Goal: Information Seeking & Learning: Get advice/opinions

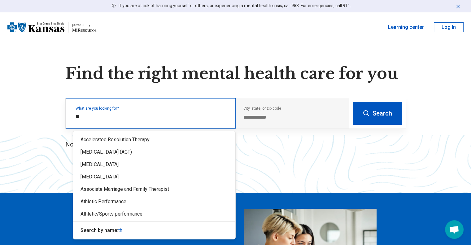
type input "*"
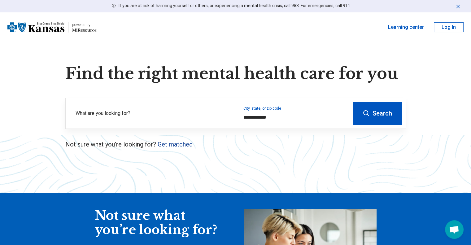
click at [169, 144] on link "Get matched" at bounding box center [175, 144] width 35 height 7
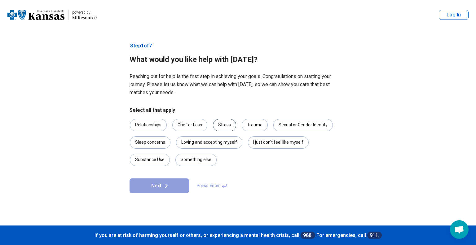
click at [223, 125] on div "Stress" at bounding box center [224, 125] width 23 height 12
click at [172, 187] on button "Next" at bounding box center [158, 185] width 59 height 15
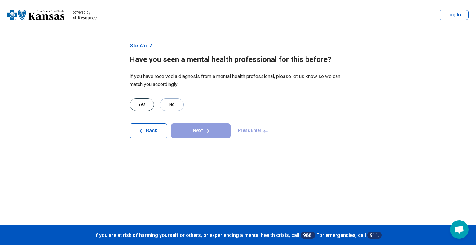
click at [141, 104] on div "Yes" at bounding box center [142, 104] width 24 height 12
click at [199, 131] on button "Next" at bounding box center [200, 130] width 59 height 15
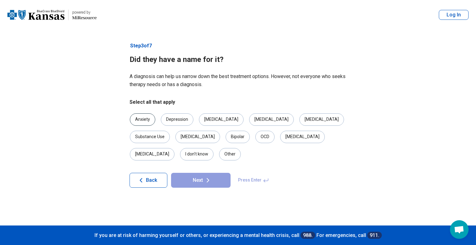
click at [142, 120] on div "Anxiety" at bounding box center [142, 119] width 25 height 12
click at [202, 173] on button "Next" at bounding box center [200, 180] width 59 height 15
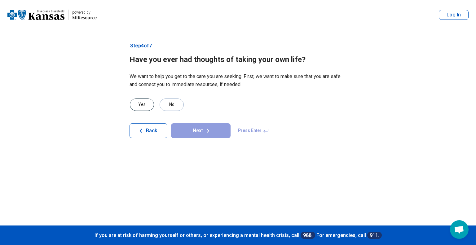
click at [142, 102] on div "Yes" at bounding box center [142, 104] width 24 height 12
click at [199, 127] on button "Next" at bounding box center [200, 130] width 59 height 15
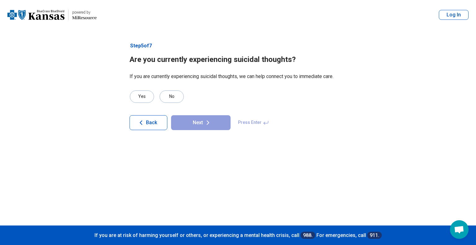
click at [150, 120] on span "Back" at bounding box center [151, 122] width 11 height 5
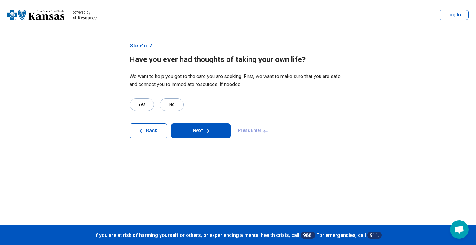
click at [150, 129] on span "Back" at bounding box center [151, 130] width 11 height 5
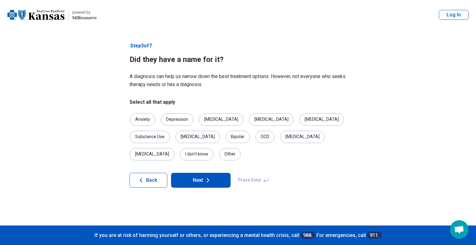
click at [202, 173] on button "Next" at bounding box center [200, 180] width 59 height 15
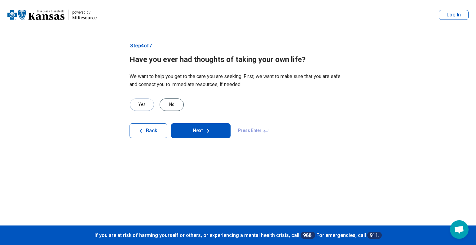
click at [175, 107] on div "No" at bounding box center [171, 104] width 24 height 12
click at [194, 130] on button "Next" at bounding box center [200, 130] width 59 height 15
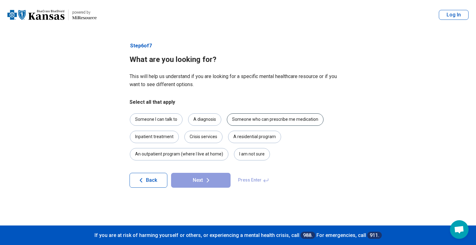
click at [258, 116] on div "Someone who can prescribe me medication" at bounding box center [275, 119] width 97 height 12
click at [169, 118] on div "Someone I can talk to" at bounding box center [156, 119] width 53 height 12
click at [206, 181] on icon at bounding box center [207, 179] width 7 height 7
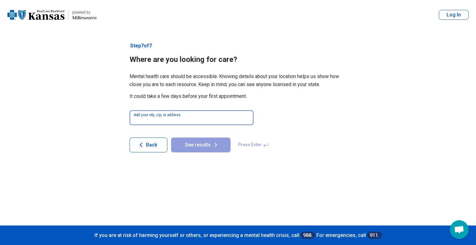
click at [152, 112] on input at bounding box center [191, 117] width 124 height 15
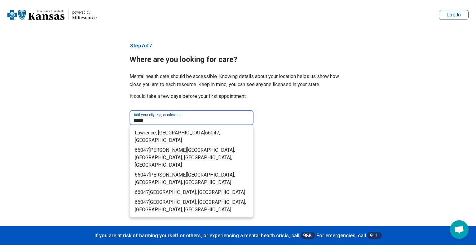
type input "*****"
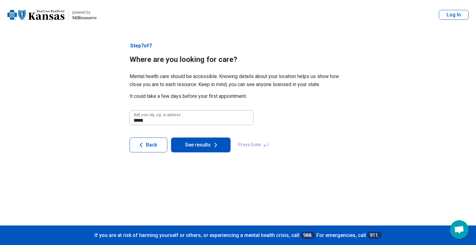
click at [217, 202] on article "Step 7 of 7 Where are you looking for care? Mental health care should be access…" at bounding box center [238, 128] width 237 height 196
click at [206, 143] on button "See results" at bounding box center [200, 144] width 59 height 15
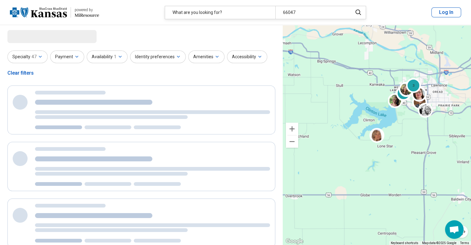
select select "***"
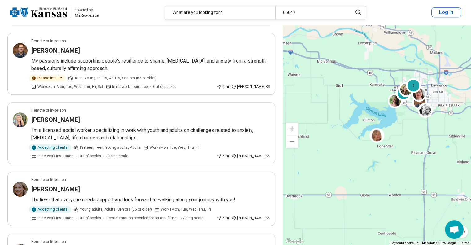
scroll to position [377, 0]
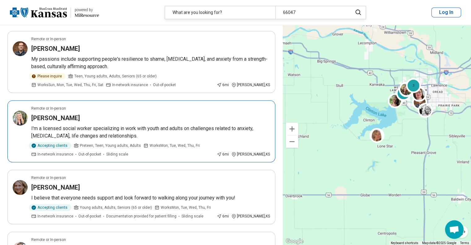
click at [125, 138] on article "Remote or In-person [PERSON_NAME] I'm a licensed social worker specializing in …" at bounding box center [141, 131] width 268 height 62
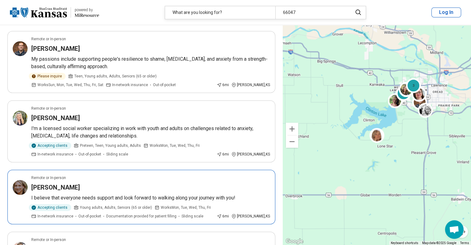
click at [190, 177] on div "Remote or In-person" at bounding box center [150, 178] width 239 height 6
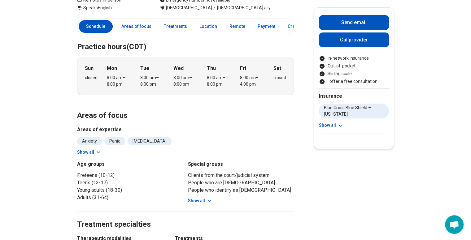
scroll to position [135, 0]
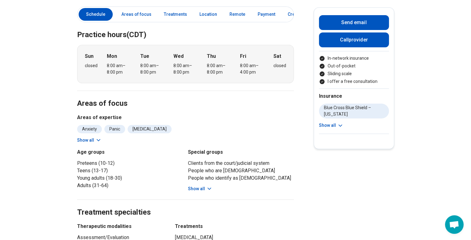
click at [92, 137] on button "Show all" at bounding box center [89, 140] width 24 height 7
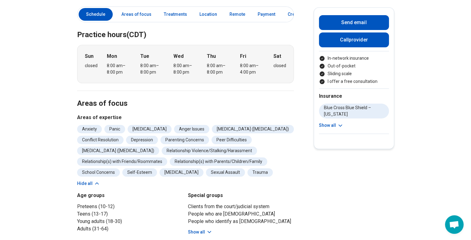
click at [203, 229] on button "Show all" at bounding box center [200, 232] width 24 height 7
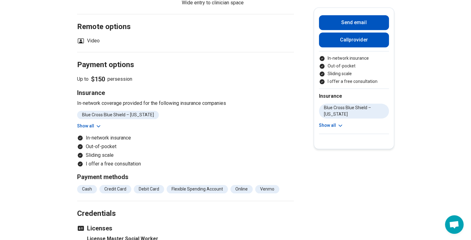
scroll to position [655, 0]
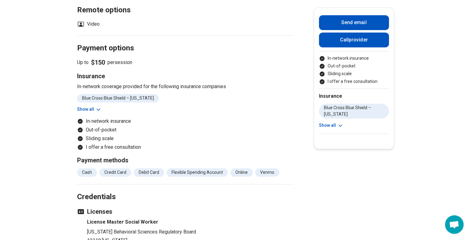
click at [88, 106] on button "Show all" at bounding box center [89, 109] width 24 height 7
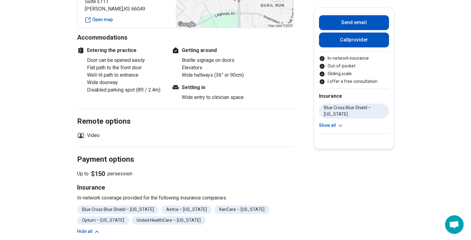
scroll to position [569, 0]
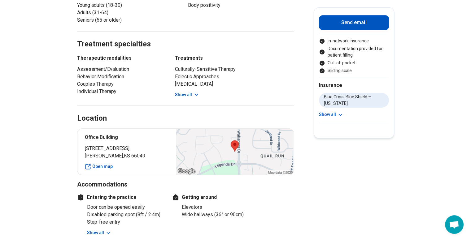
scroll to position [319, 0]
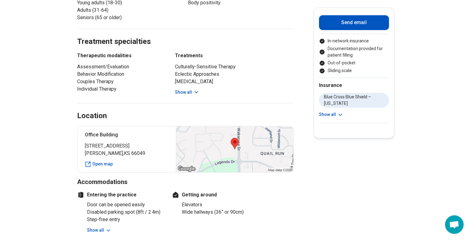
click at [468, 87] on main "Megan Smith ( She/Her/Hers ) Certified Social Worker (CSW) Accepting clients Up…" at bounding box center [235, 139] width 471 height 866
click at [9, 121] on main "Megan Smith ( She/Her/Hers ) Certified Social Worker (CSW) Accepting clients Up…" at bounding box center [235, 139] width 471 height 866
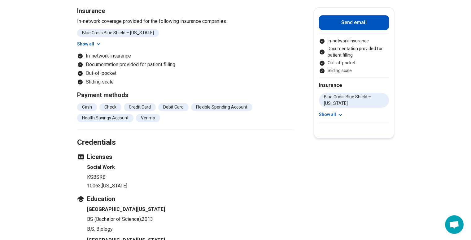
scroll to position [660, 0]
